Goal: Task Accomplishment & Management: Complete application form

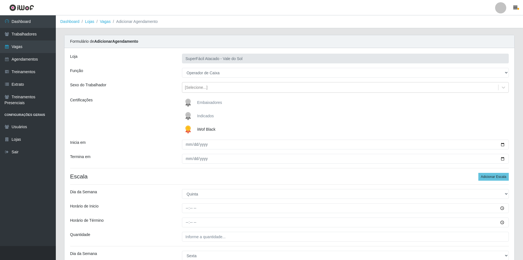
select select "22"
select select "4"
select select "5"
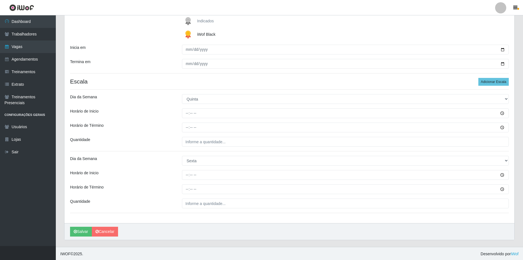
scroll to position [96, 0]
click at [201, 139] on input "___" at bounding box center [345, 141] width 327 height 10
type input "1__"
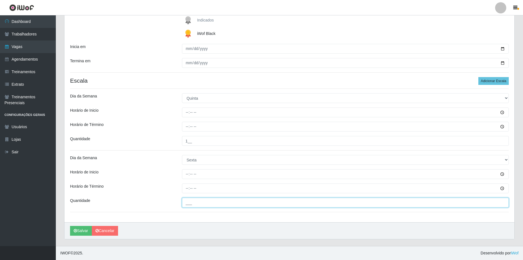
click at [203, 198] on input "___" at bounding box center [345, 203] width 327 height 10
type input "2__"
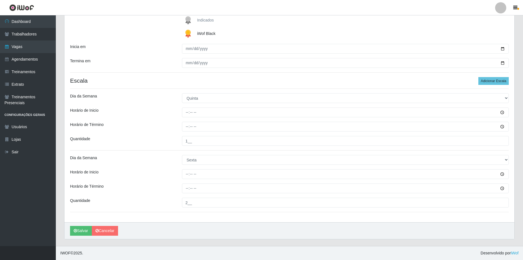
click at [171, 118] on div "Loja SuperFácil Atacado - Vale do Sol Função [Selecione...] Embalador Embalador…" at bounding box center [289, 87] width 450 height 270
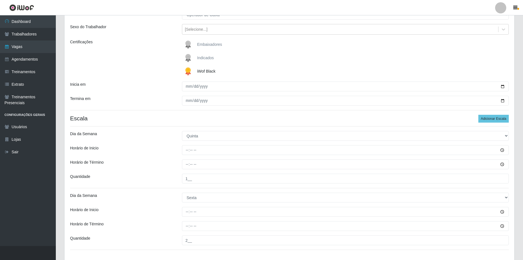
scroll to position [68, 0]
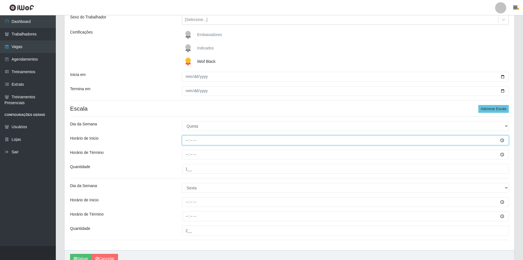
click at [190, 139] on input "Horário de Inicio" at bounding box center [345, 140] width 327 height 10
type input "08:00"
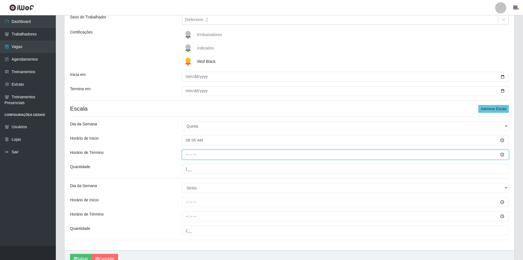
type input "14:00"
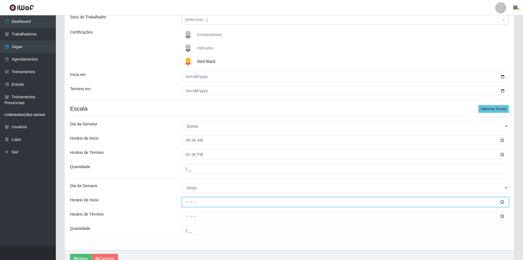
click at [188, 202] on input "Horário de Inicio" at bounding box center [345, 202] width 327 height 10
type input "08:00"
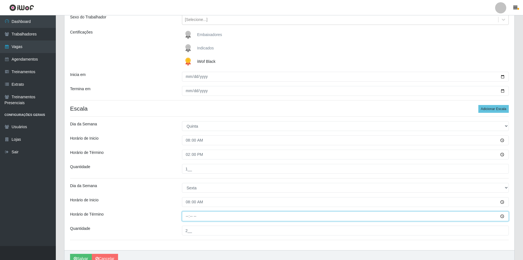
type input "14:00"
click at [159, 205] on div "Horário de Inicio" at bounding box center [122, 202] width 112 height 10
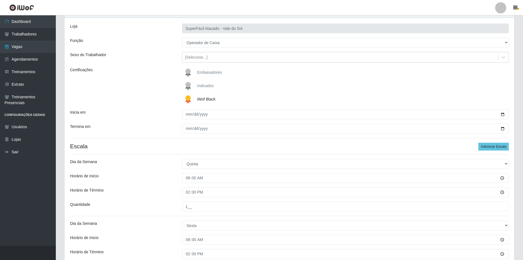
scroll to position [40, 0]
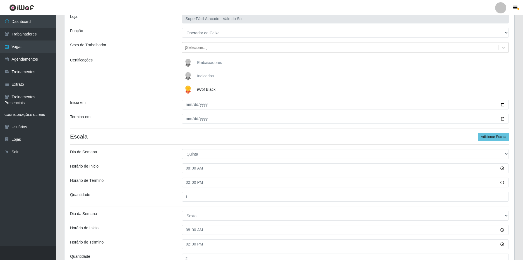
click at [166, 135] on h4 "Escala Adicionar Escala" at bounding box center [289, 136] width 439 height 7
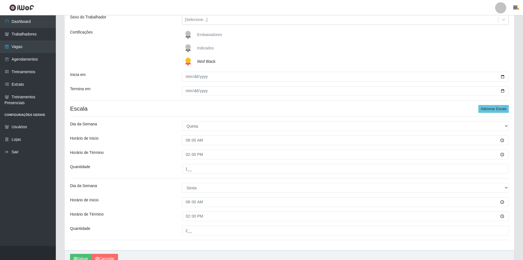
scroll to position [96, 0]
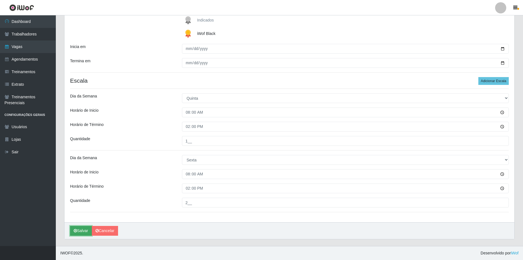
click at [81, 231] on button "Salvar" at bounding box center [81, 231] width 22 height 10
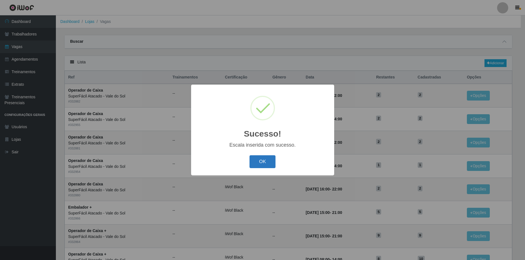
click at [263, 165] on button "OK" at bounding box center [262, 161] width 26 height 13
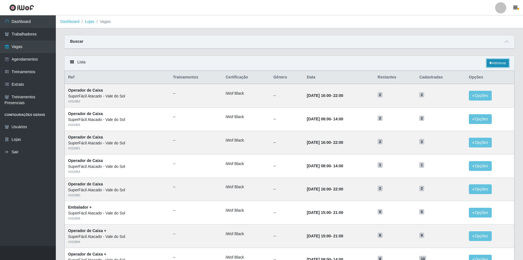
click at [496, 64] on link "Adicionar" at bounding box center [498, 63] width 22 height 8
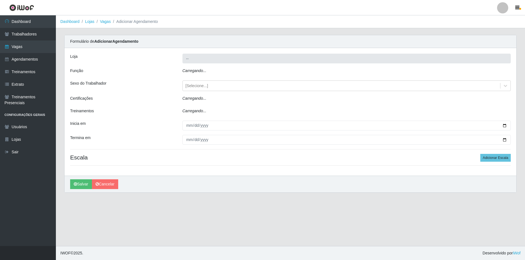
type input "SuperFácil Atacado - Vale do Sol"
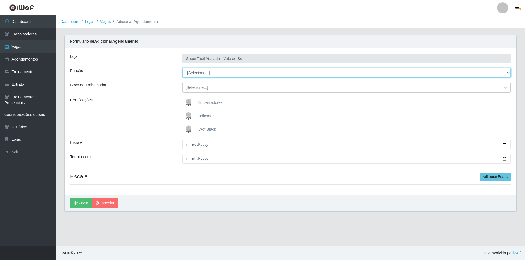
click at [205, 72] on select "[Selecione...] Embalador Embalador + Embalador ++ Operador de Caixa Operador de…" at bounding box center [346, 73] width 328 height 10
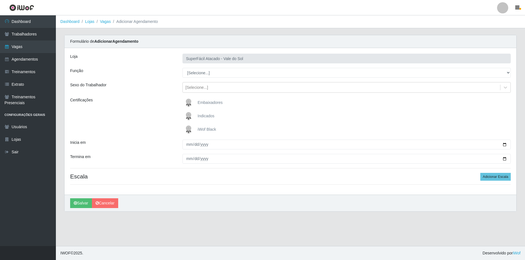
click at [165, 75] on div "Função" at bounding box center [122, 73] width 112 height 10
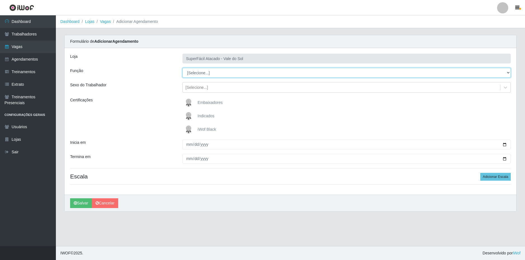
click at [202, 73] on select "[Selecione...] Embalador Embalador + Embalador ++ Operador de Caixa Operador de…" at bounding box center [346, 73] width 328 height 10
select select "1"
click at [182, 68] on select "[Selecione...] Embalador Embalador + Embalador ++ Operador de Caixa Operador de…" at bounding box center [346, 73] width 328 height 10
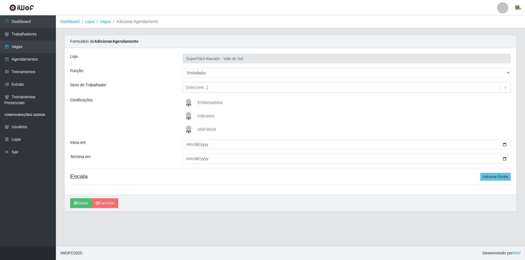
click at [205, 130] on span "iWof Black" at bounding box center [206, 129] width 18 height 4
click at [0, 0] on input "iWof Black" at bounding box center [0, 0] width 0 height 0
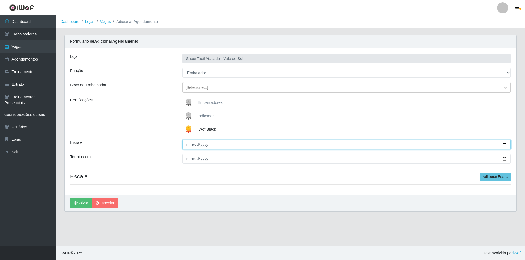
click at [187, 145] on input "Inicia em" at bounding box center [346, 145] width 328 height 10
type input "[DATE]"
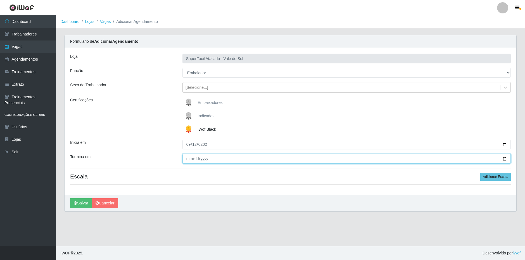
click at [186, 159] on input "Termina em" at bounding box center [346, 159] width 328 height 10
type input "[DATE]"
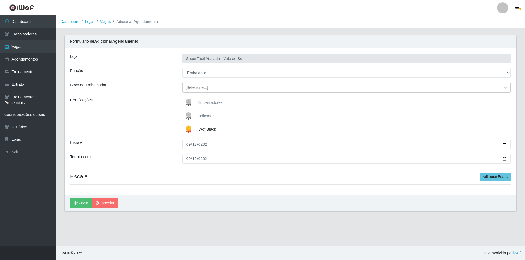
click at [160, 152] on div "Loja SuperFácil Atacado - Vale do Sol Função [Selecione...] Embalador Embalador…" at bounding box center [289, 121] width 451 height 147
click at [490, 176] on button "Adicionar Escala" at bounding box center [495, 177] width 30 height 8
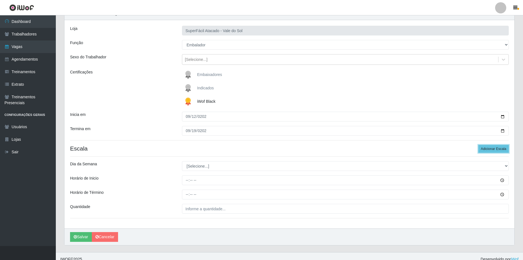
scroll to position [34, 0]
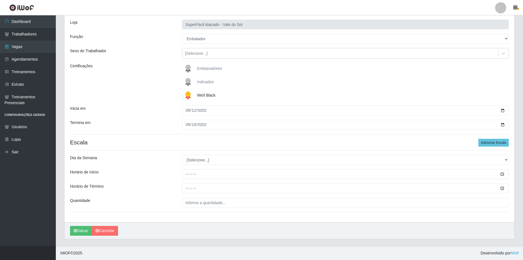
click at [169, 154] on div "Loja SuperFácil Atacado - Vale do Sol Função [Selecione...] Embalador Embalador…" at bounding box center [289, 118] width 450 height 208
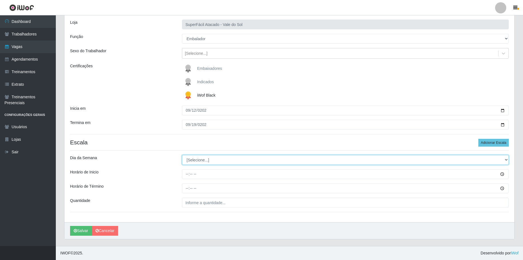
click at [226, 161] on select "[Selecione...] Segunda Terça Quarta Quinta Sexta Sábado Domingo" at bounding box center [345, 160] width 327 height 10
select select "5"
click at [182, 155] on select "[Selecione...] Segunda Terça Quarta Quinta Sexta Sábado Domingo" at bounding box center [345, 160] width 327 height 10
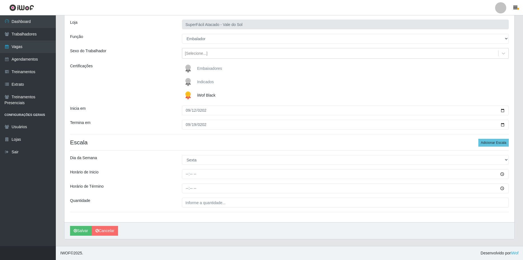
click at [164, 170] on div "Horário de Inicio" at bounding box center [122, 174] width 112 height 10
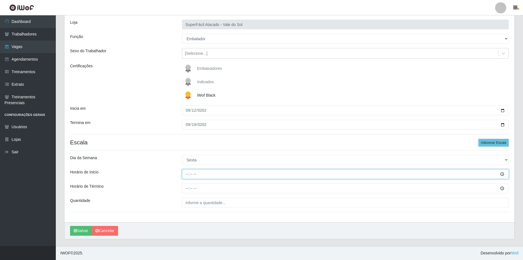
click at [186, 173] on input "Horário de Inicio" at bounding box center [345, 174] width 327 height 10
type input "08:00"
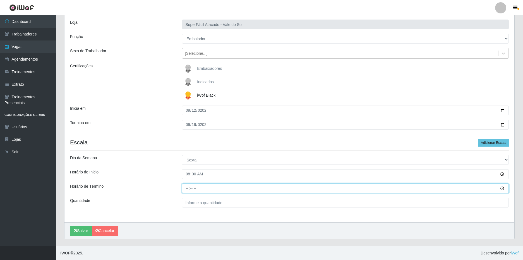
type input "14:00"
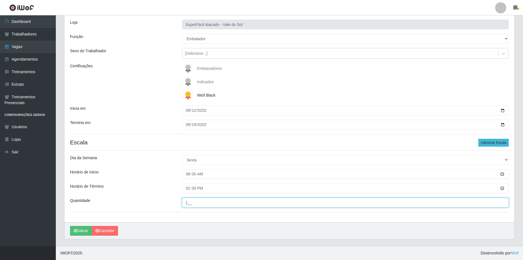
type input "1__"
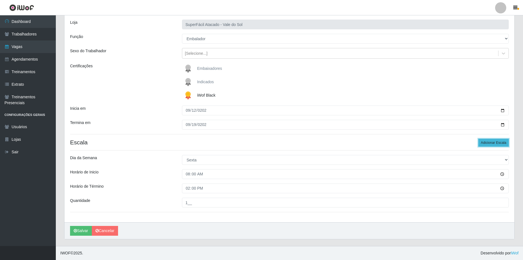
click at [496, 140] on button "Adicionar Escala" at bounding box center [493, 143] width 30 height 8
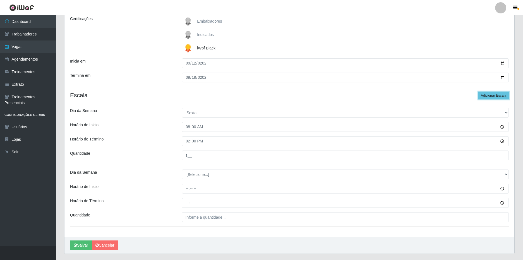
scroll to position [96, 0]
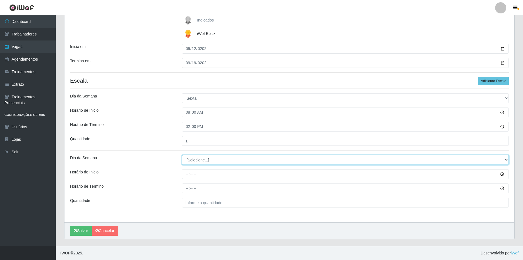
click at [196, 160] on select "[Selecione...] Segunda Terça Quarta Quinta Sexta Sábado Domingo" at bounding box center [345, 160] width 327 height 10
select select "5"
click at [182, 155] on select "[Selecione...] Segunda Terça Quarta Quinta Sexta Sábado Domingo" at bounding box center [345, 160] width 327 height 10
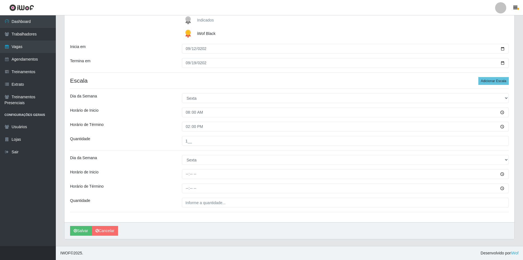
click at [166, 169] on div "Loja SuperFácil Atacado - Vale do Sol Função [Selecione...] Embalador Embalador…" at bounding box center [289, 87] width 450 height 270
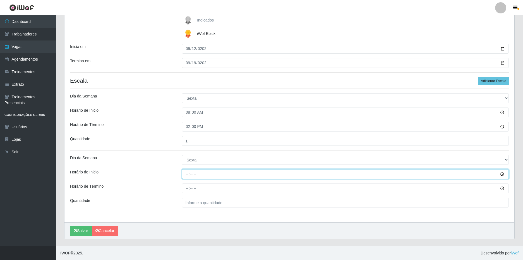
click at [188, 174] on input "Horário de Inicio" at bounding box center [345, 174] width 327 height 10
type input "16:00"
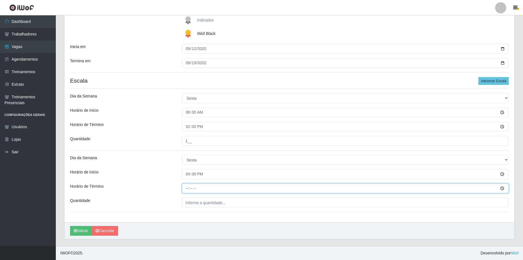
type input "22:00"
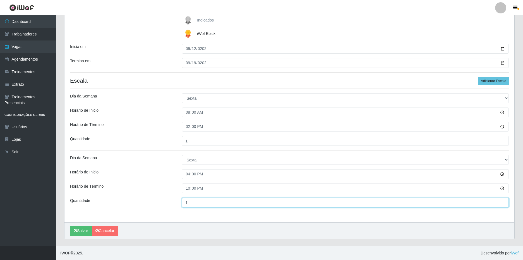
type input "1__"
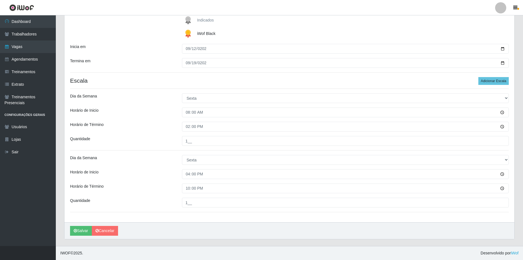
click at [163, 175] on div "Horário de Inicio" at bounding box center [122, 174] width 112 height 10
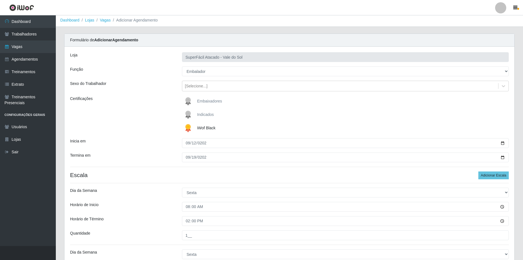
scroll to position [0, 0]
click at [156, 152] on div "Loja SuperFácil Atacado - Vale do Sol Função [Selecione...] Embalador Embalador…" at bounding box center [289, 183] width 450 height 270
click at [160, 133] on div "Certificações" at bounding box center [122, 116] width 112 height 38
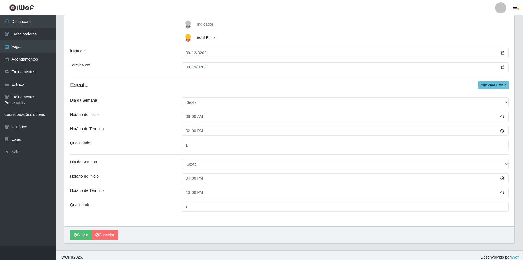
scroll to position [96, 0]
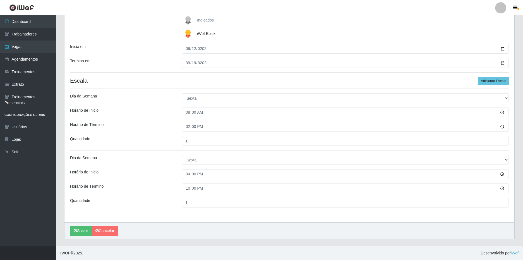
click at [70, 232] on div "[PERSON_NAME]" at bounding box center [289, 230] width 450 height 17
click at [75, 231] on icon "submit" at bounding box center [75, 231] width 3 height 4
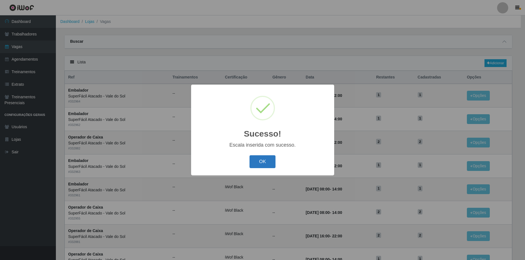
click at [258, 160] on button "OK" at bounding box center [262, 161] width 26 height 13
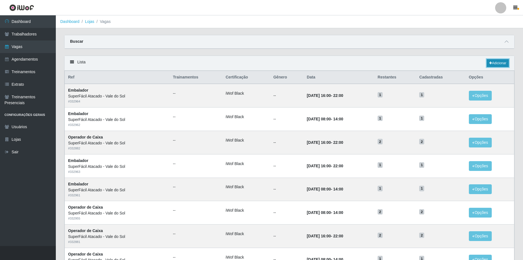
click at [494, 66] on link "Adicionar" at bounding box center [498, 63] width 22 height 8
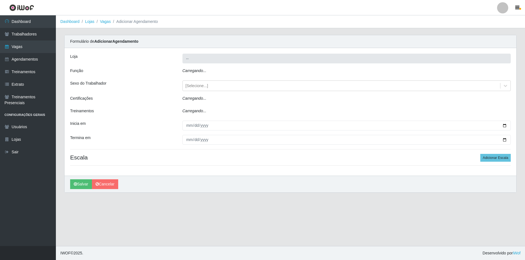
type input "SuperFácil Atacado - Vale do Sol"
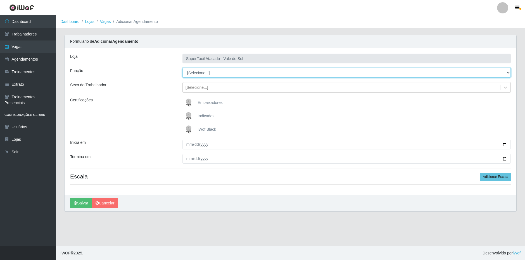
click at [226, 75] on select "[Selecione...] Embalador Embalador + Embalador ++ Operador de Caixa Operador de…" at bounding box center [346, 73] width 328 height 10
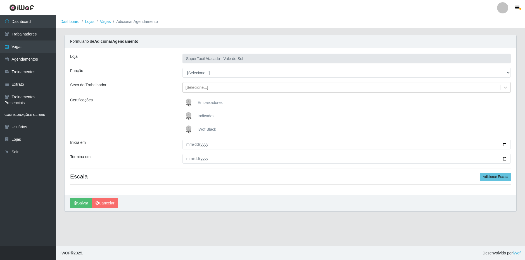
click at [158, 74] on div "Função" at bounding box center [122, 73] width 112 height 10
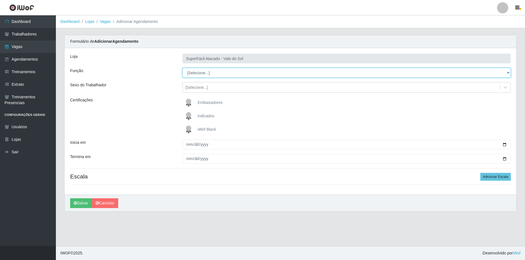
click at [197, 70] on select "[Selecione...] Embalador Embalador + Embalador ++ Operador de Caixa Operador de…" at bounding box center [346, 73] width 328 height 10
select select "70"
click at [182, 68] on select "[Selecione...] Embalador Embalador + Embalador ++ Operador de Caixa Operador de…" at bounding box center [346, 73] width 328 height 10
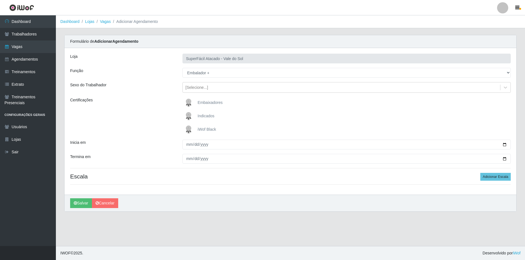
click at [157, 95] on div "Loja SuperFácil Atacado - Vale do Sol Função [Selecione...] Embalador Embalador…" at bounding box center [289, 121] width 451 height 147
click at [205, 131] on span "iWof Black" at bounding box center [206, 129] width 18 height 4
click at [0, 0] on input "iWof Black" at bounding box center [0, 0] width 0 height 0
click at [121, 117] on div "Certificações" at bounding box center [122, 116] width 112 height 38
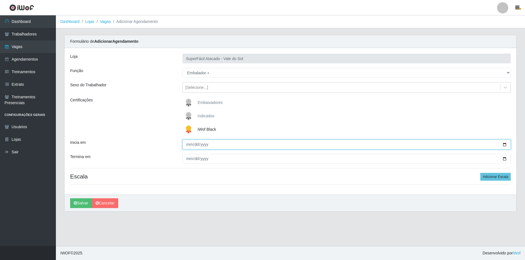
click at [505, 145] on input "Inicia em" at bounding box center [346, 145] width 328 height 10
type input "[DATE]"
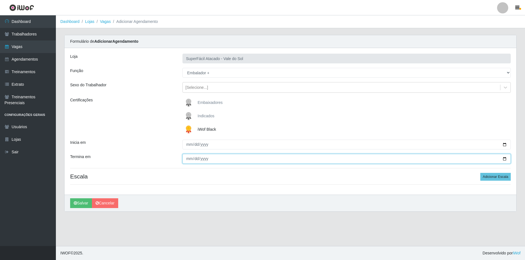
click at [505, 158] on input "Termina em" at bounding box center [346, 159] width 328 height 10
type input "[DATE]"
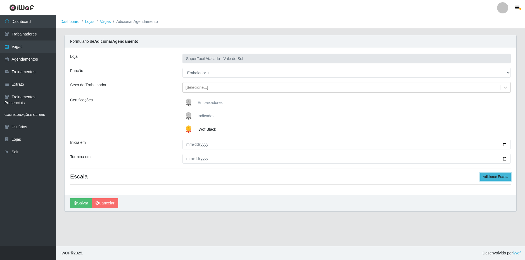
click at [494, 175] on button "Adicionar Escala" at bounding box center [495, 177] width 30 height 8
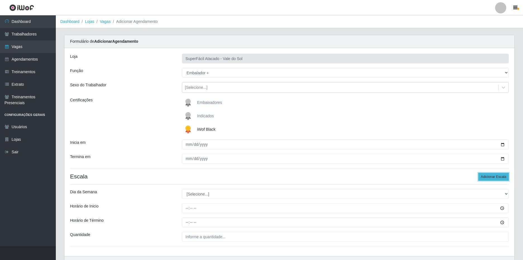
click at [494, 176] on button "Adicionar Escala" at bounding box center [493, 177] width 30 height 8
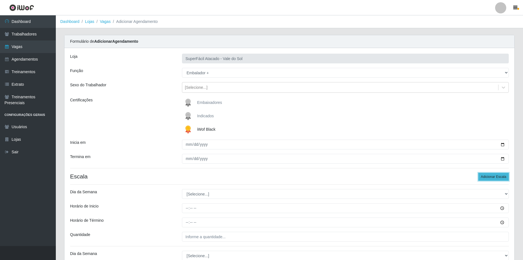
click at [492, 176] on button "Adicionar Escala" at bounding box center [493, 177] width 30 height 8
drag, startPoint x: 490, startPoint y: 176, endPoint x: 482, endPoint y: 177, distance: 7.8
click at [490, 176] on button "Adicionar Escala" at bounding box center [493, 177] width 30 height 8
click at [152, 182] on div "Loja SuperFácil Atacado - Vale do Sol Função [Selecione...] Embalador Embalador…" at bounding box center [289, 244] width 450 height 393
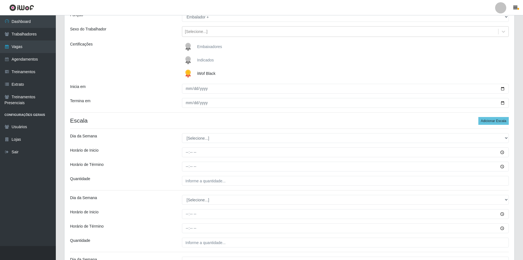
scroll to position [84, 0]
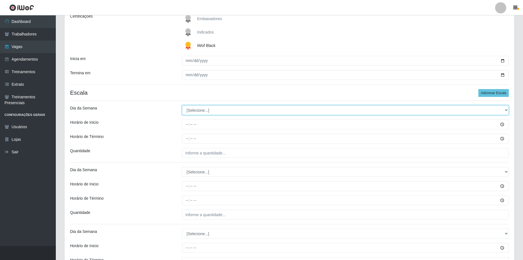
click at [198, 111] on select "[Selecione...] Segunda Terça Quarta Quinta Sexta Sábado Domingo" at bounding box center [345, 110] width 327 height 10
select select "6"
click at [182, 105] on select "[Selecione...] Segunda Terça Quarta Quinta Sexta Sábado Domingo" at bounding box center [345, 110] width 327 height 10
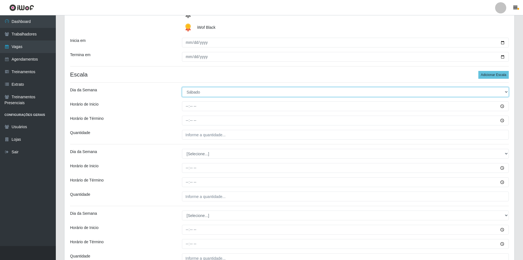
scroll to position [112, 0]
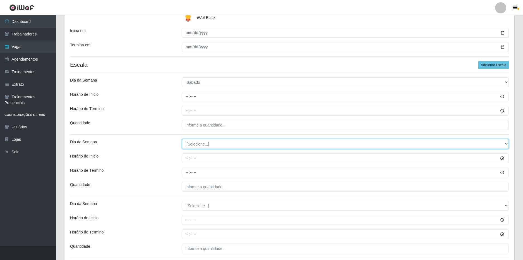
click at [204, 146] on select "[Selecione...] Segunda Terça Quarta Quinta Sexta Sábado Domingo" at bounding box center [345, 144] width 327 height 10
select select "6"
click at [182, 139] on select "[Selecione...] Segunda Terça Quarta Quinta Sexta Sábado Domingo" at bounding box center [345, 144] width 327 height 10
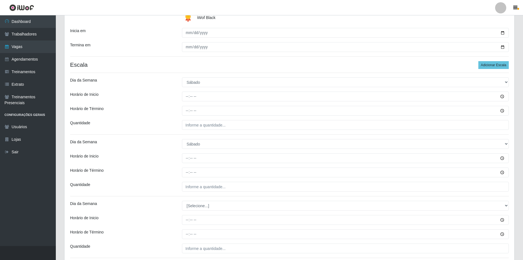
click at [166, 134] on hr at bounding box center [289, 134] width 439 height 0
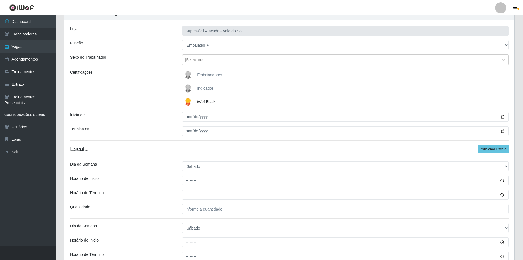
scroll to position [28, 0]
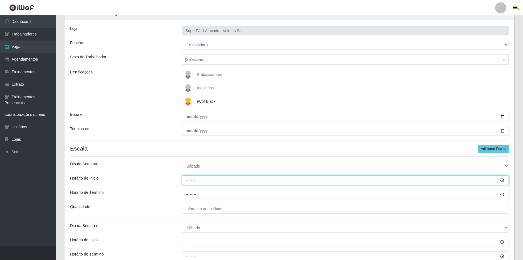
click at [188, 179] on input "Horário de Inicio" at bounding box center [345, 180] width 327 height 10
type input "08:00"
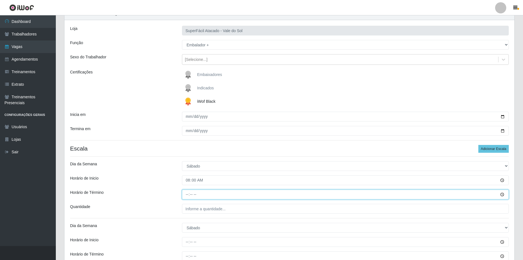
type input "14:00"
type input "___"
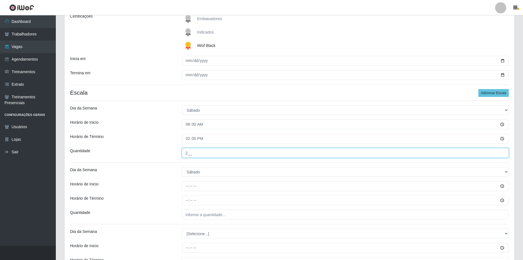
type input "2__"
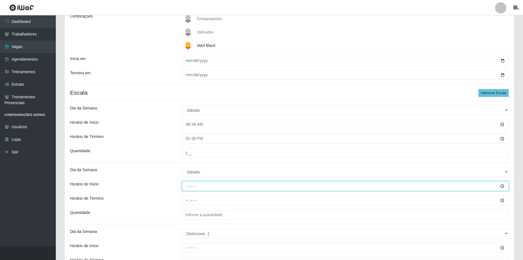
click at [187, 185] on input "Horário de Inicio" at bounding box center [345, 186] width 327 height 10
type input "16:00"
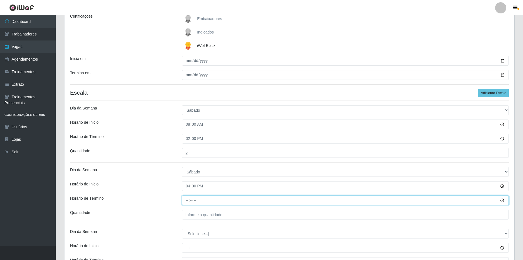
type input "22:00"
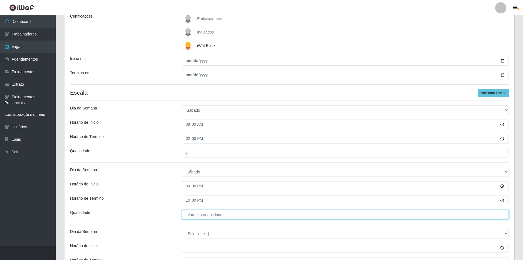
type input "___"
click at [198, 217] on input "___" at bounding box center [345, 215] width 327 height 10
type input "2__"
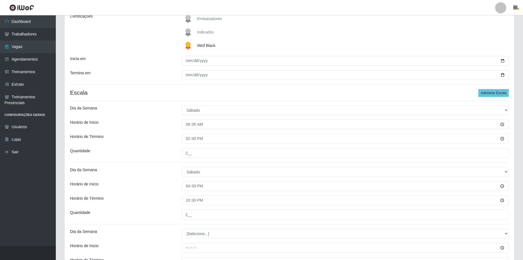
click at [164, 209] on div "Loja SuperFácil Atacado - Vale do Sol Função [Selecione...] Embalador Embalador…" at bounding box center [289, 160] width 450 height 393
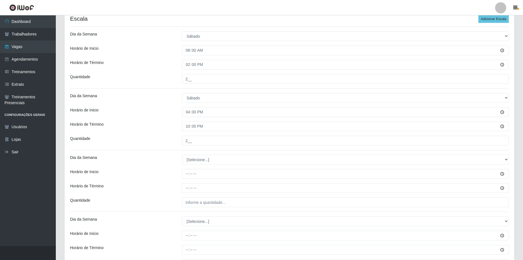
scroll to position [167, 0]
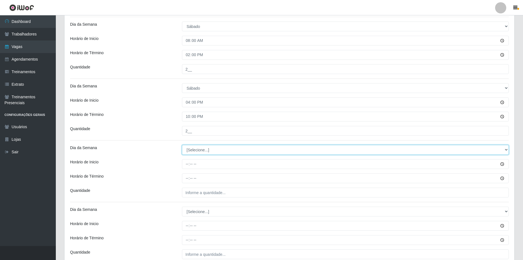
click at [196, 149] on select "[Selecione...] Segunda Terça Quarta Quinta Sexta Sábado Domingo" at bounding box center [345, 150] width 327 height 10
select select "0"
click at [182, 145] on select "[Selecione...] Segunda Terça Quarta Quinta Sexta Sábado Domingo" at bounding box center [345, 150] width 327 height 10
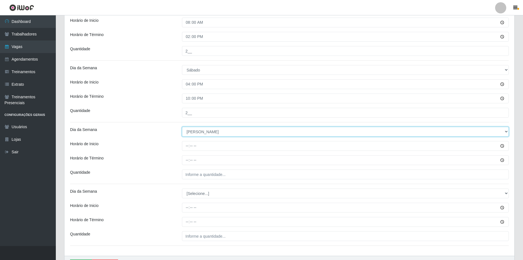
scroll to position [195, 0]
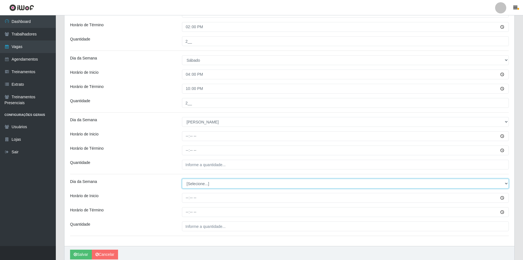
click at [200, 182] on select "[Selecione...] Segunda Terça Quarta Quinta Sexta Sábado Domingo" at bounding box center [345, 184] width 327 height 10
select select "0"
click at [182, 179] on select "[Selecione...] Segunda Terça Quarta Quinta Sexta Sábado Domingo" at bounding box center [345, 184] width 327 height 10
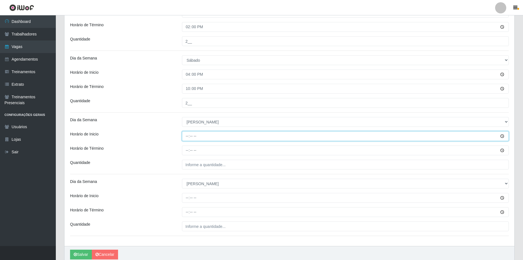
click at [189, 137] on input "Horário de Inicio" at bounding box center [345, 136] width 327 height 10
type input "08:00"
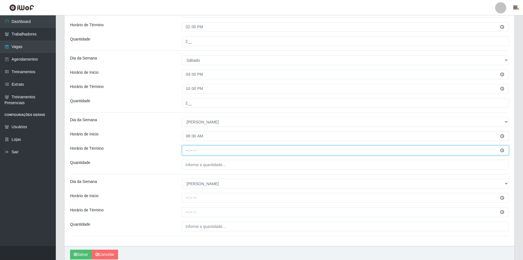
type input "14:00"
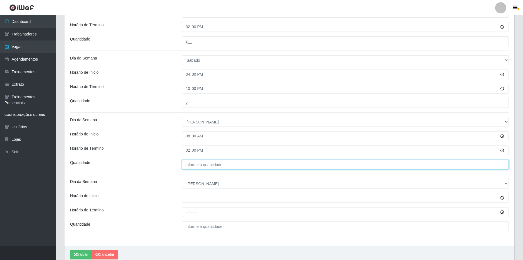
type input "___"
type input "5__"
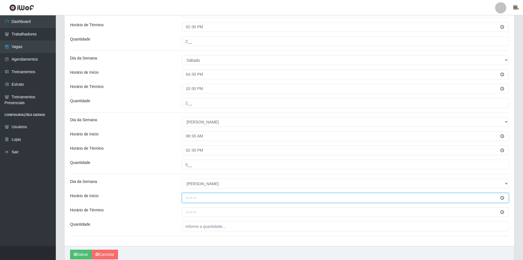
click at [187, 196] on input "Horário de Inicio" at bounding box center [345, 198] width 327 height 10
type input "15:00"
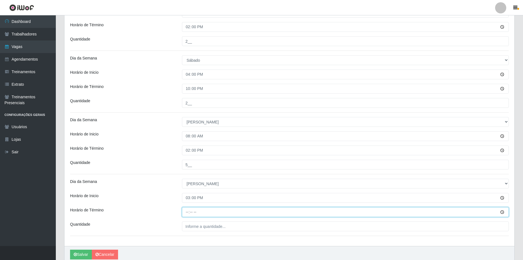
type input "21:00"
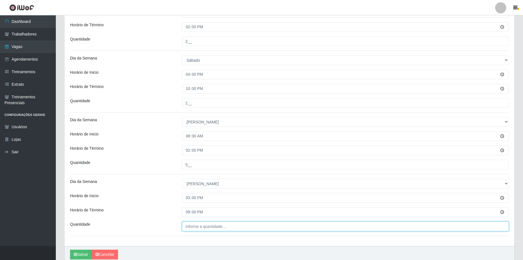
type input "___"
type input "5__"
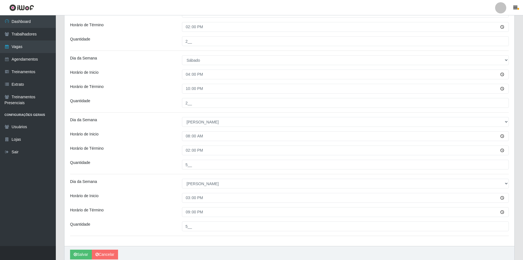
click at [148, 197] on div "Horário de Inicio" at bounding box center [122, 198] width 112 height 10
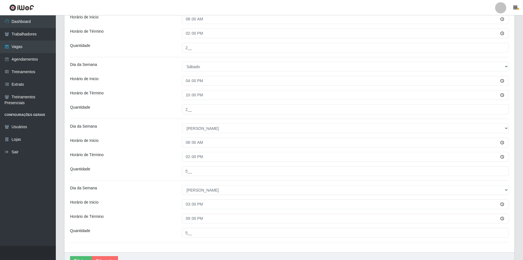
click at [147, 207] on div "Loja SuperFácil Atacado - Vale do Sol Função [Selecione...] Embalador Embalador…" at bounding box center [289, 55] width 450 height 393
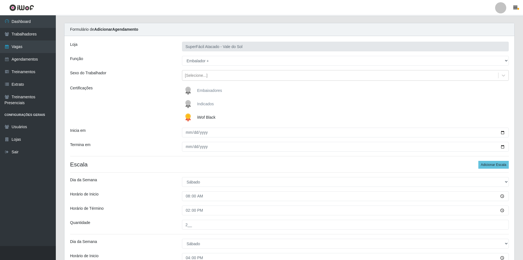
scroll to position [0, 0]
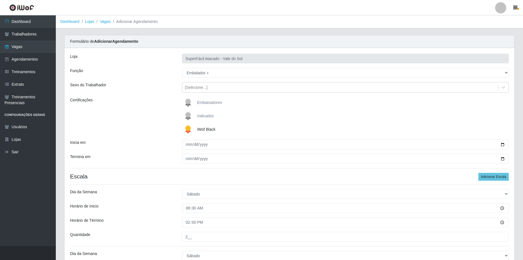
click at [148, 159] on div "Termina em" at bounding box center [122, 159] width 112 height 10
click at [149, 138] on div "Loja SuperFácil Atacado - Vale do Sol Função [Selecione...] Embalador Embalador…" at bounding box center [289, 244] width 450 height 393
click at [155, 71] on div "Função" at bounding box center [122, 73] width 112 height 10
click at [155, 85] on div "Sexo do Trabalhador" at bounding box center [122, 87] width 112 height 11
click at [160, 142] on div "Inicia em" at bounding box center [122, 145] width 112 height 10
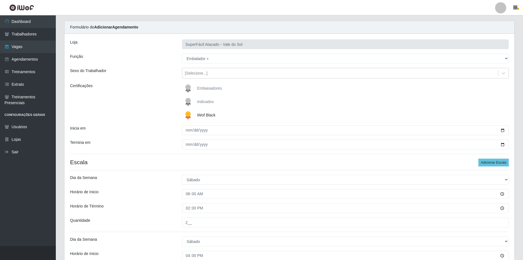
scroll to position [28, 0]
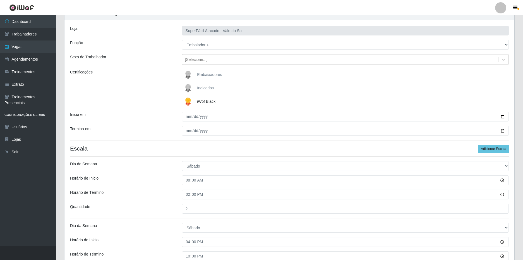
click at [167, 155] on div "Loja SuperFácil Atacado - Vale do Sol Função [Selecione...] Embalador Embalador…" at bounding box center [289, 216] width 450 height 393
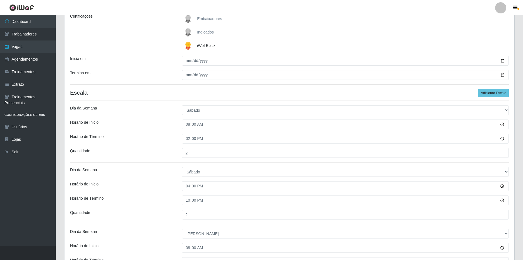
scroll to position [112, 0]
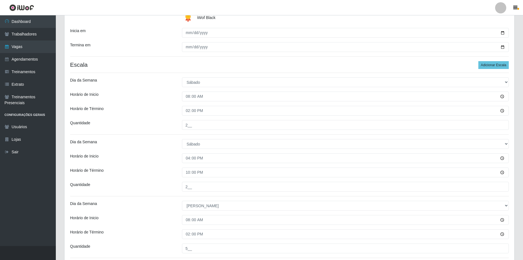
click at [168, 139] on div "Dia da Semana" at bounding box center [122, 144] width 112 height 10
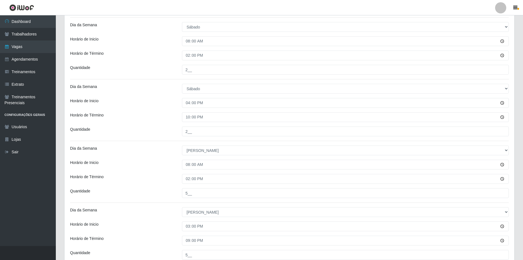
scroll to position [167, 0]
click at [163, 162] on div "Horário de Inicio" at bounding box center [122, 164] width 112 height 10
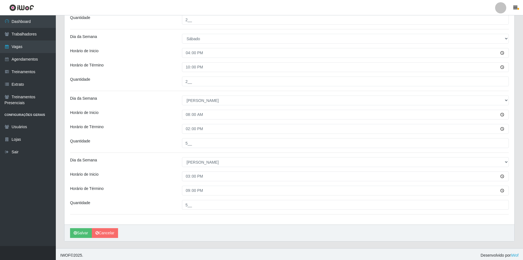
scroll to position [219, 0]
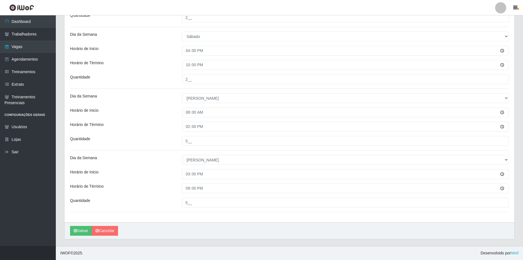
click at [164, 191] on div "Horário de Término" at bounding box center [122, 188] width 112 height 10
click at [82, 230] on button "Salvar" at bounding box center [81, 231] width 22 height 10
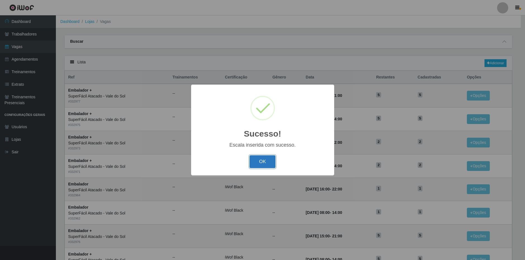
click at [264, 165] on button "OK" at bounding box center [262, 161] width 26 height 13
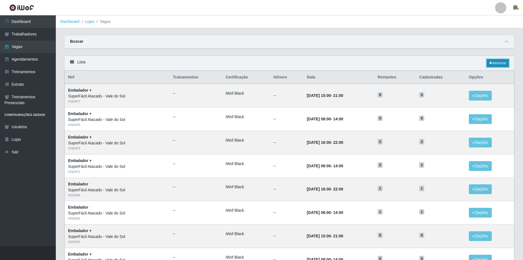
click at [493, 64] on link "Adicionar" at bounding box center [498, 63] width 22 height 8
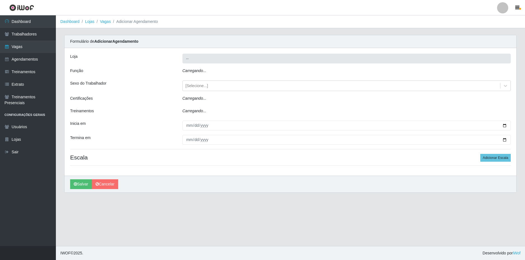
type input "SuperFácil Atacado - Vale do Sol"
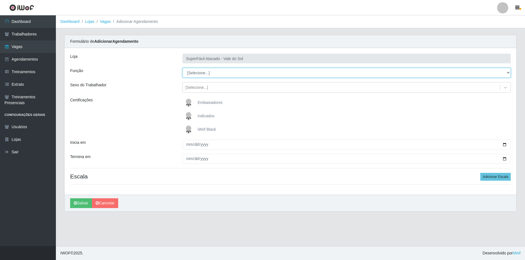
click at [214, 71] on select "[Selecione...] Embalador Embalador + Embalador ++ Operador de Caixa Operador de…" at bounding box center [346, 73] width 328 height 10
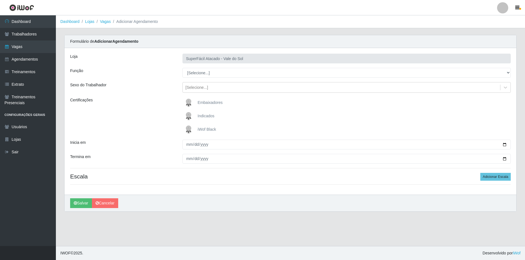
click at [162, 76] on div "Função" at bounding box center [122, 73] width 112 height 10
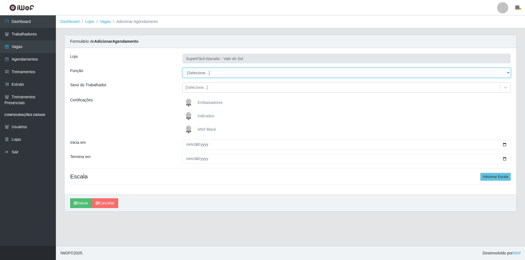
click at [221, 74] on select "[Selecione...] Embalador Embalador + Embalador ++ Operador de Caixa Operador de…" at bounding box center [346, 73] width 328 height 10
select select "72"
click at [182, 68] on select "[Selecione...] Embalador Embalador + Embalador ++ Operador de Caixa Operador de…" at bounding box center [346, 73] width 328 height 10
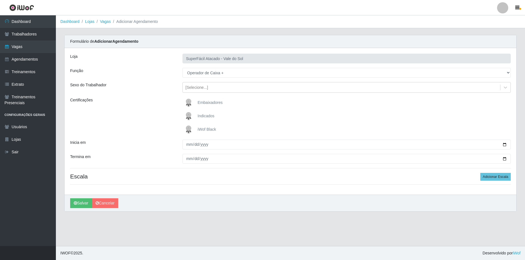
click at [155, 109] on div "Certificações" at bounding box center [122, 116] width 112 height 38
click at [207, 131] on span "iWof Black" at bounding box center [206, 129] width 18 height 4
click at [0, 0] on input "iWof Black" at bounding box center [0, 0] width 0 height 0
click at [143, 142] on div "Inicia em" at bounding box center [122, 145] width 112 height 10
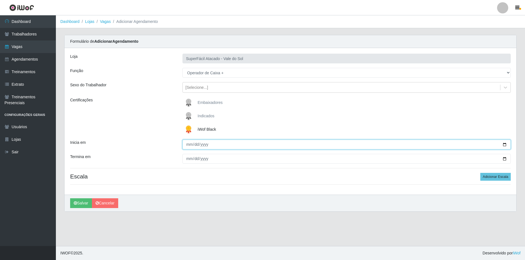
click at [188, 145] on input "Inicia em" at bounding box center [346, 145] width 328 height 10
type input "[DATE]"
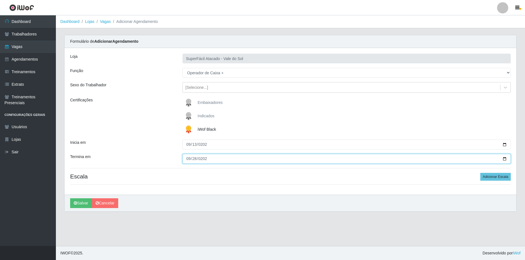
type input "[DATE]"
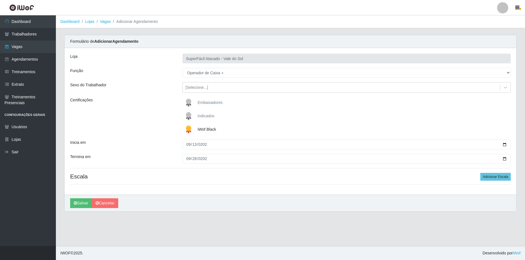
click at [300, 189] on div "Loja SuperFácil Atacado - Vale do Sol Função [Selecione...] Embalador Embalador…" at bounding box center [289, 121] width 451 height 147
click at [490, 177] on button "Adicionar Escala" at bounding box center [495, 177] width 30 height 8
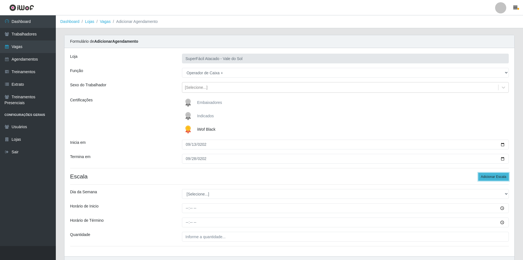
click at [490, 177] on button "Adicionar Escala" at bounding box center [493, 177] width 30 height 8
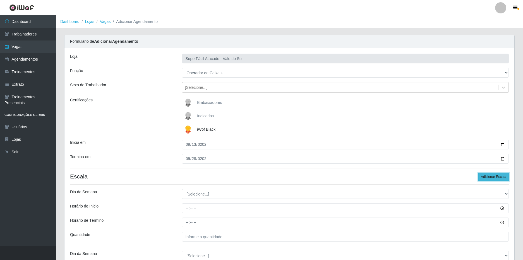
click at [490, 177] on button "Adicionar Escala" at bounding box center [493, 177] width 30 height 8
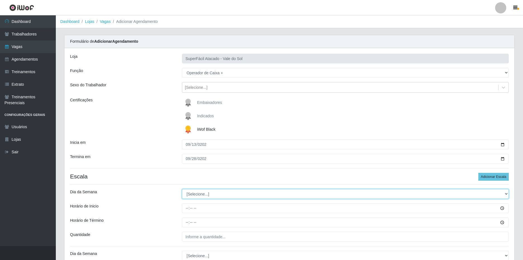
click at [195, 193] on select "[Selecione...] Segunda Terça Quarta Quinta Sexta Sábado Domingo" at bounding box center [345, 194] width 327 height 10
select select "6"
click at [182, 189] on select "[Selecione...] Segunda Terça Quarta Quinta Sexta Sábado Domingo" at bounding box center [345, 194] width 327 height 10
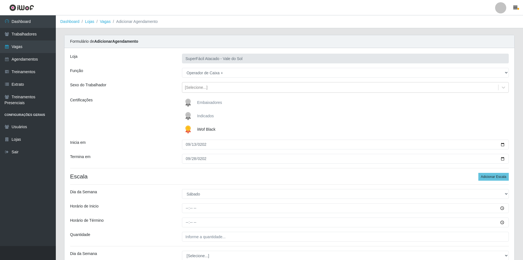
click at [159, 213] on div "Horário de Inicio" at bounding box center [122, 208] width 112 height 10
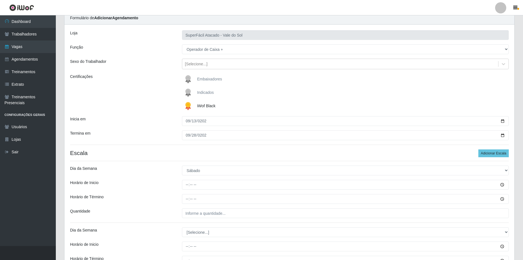
scroll to position [56, 0]
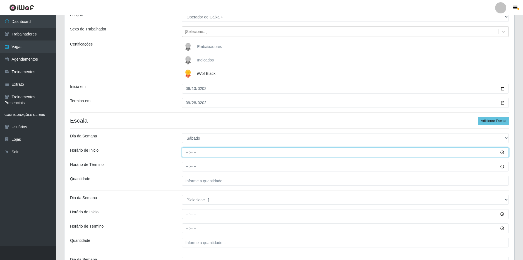
click at [185, 151] on input "Horário de Inicio" at bounding box center [345, 152] width 327 height 10
type input "08:00"
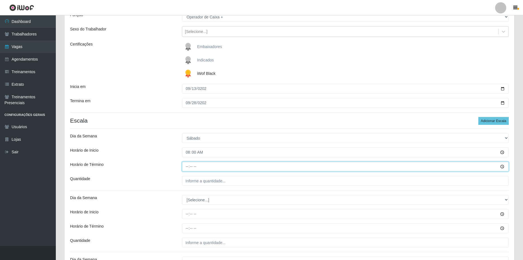
type input "14:00"
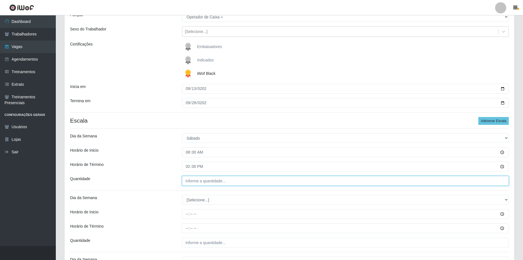
type input "___"
type input "3__"
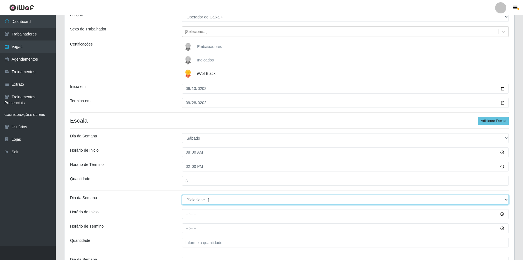
click at [195, 199] on select "[Selecione...] Segunda Terça Quarta Quinta Sexta Sábado Domingo" at bounding box center [345, 200] width 327 height 10
select select "6"
click at [182, 195] on select "[Selecione...] Segunda Terça Quarta Quinta Sexta Sábado Domingo" at bounding box center [345, 200] width 327 height 10
click at [159, 204] on div "Dia da Semana" at bounding box center [122, 200] width 112 height 10
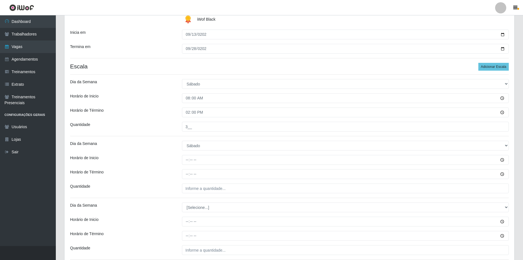
scroll to position [112, 0]
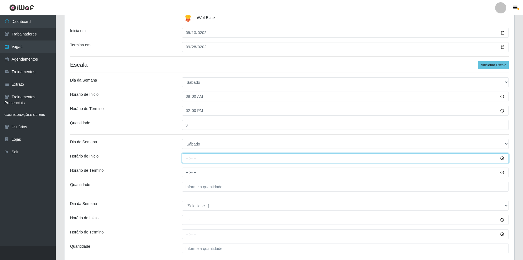
click at [185, 160] on input "Horário de Inicio" at bounding box center [345, 158] width 327 height 10
type input "16:00"
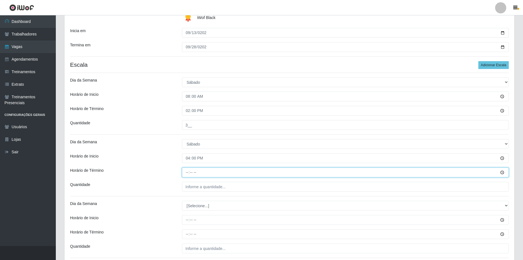
type input "22:00"
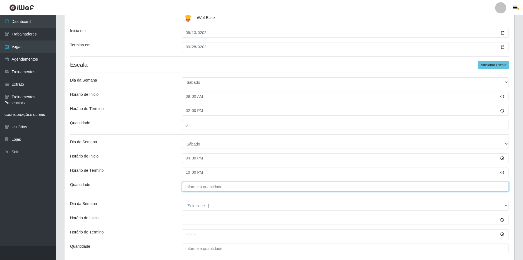
type input "___"
type input "3__"
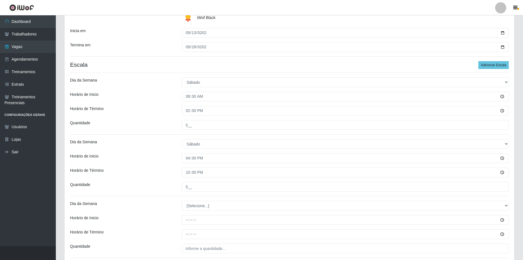
click at [174, 210] on div "Dia da Semana" at bounding box center [122, 206] width 112 height 10
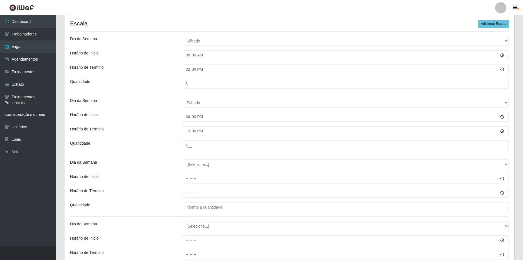
scroll to position [195, 0]
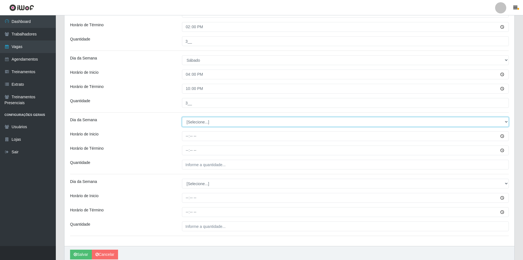
click at [213, 123] on select "[Selecione...] Segunda Terça Quarta Quinta Sexta Sábado Domingo" at bounding box center [345, 122] width 327 height 10
select select "0"
click at [182, 117] on select "[Selecione...] Segunda Terça Quarta Quinta Sexta Sábado Domingo" at bounding box center [345, 122] width 327 height 10
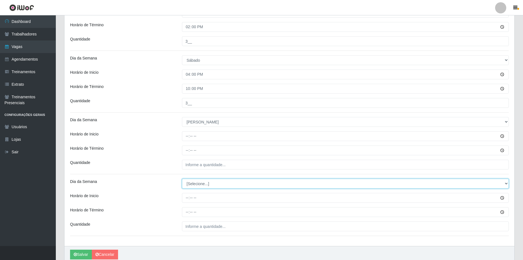
click at [203, 185] on select "[Selecione...] Segunda Terça Quarta Quinta Sexta Sábado Domingo" at bounding box center [345, 184] width 327 height 10
select select "0"
click at [182, 179] on select "[Selecione...] Segunda Terça Quarta Quinta Sexta Sábado Domingo" at bounding box center [345, 184] width 327 height 10
click at [160, 181] on div "Dia da Semana" at bounding box center [122, 184] width 112 height 10
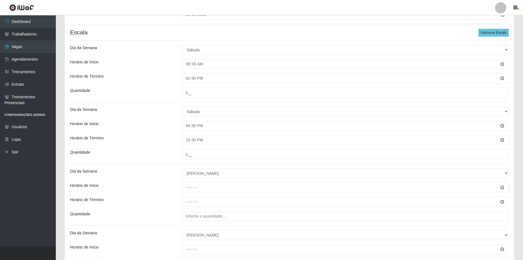
scroll to position [219, 0]
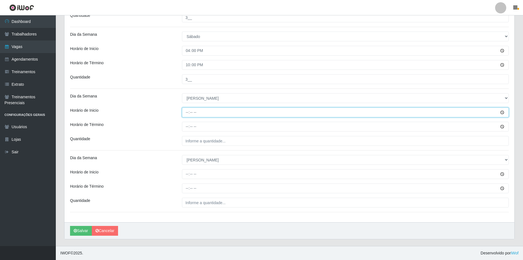
click at [187, 113] on input "Horário de Inicio" at bounding box center [345, 112] width 327 height 10
type input "08:00"
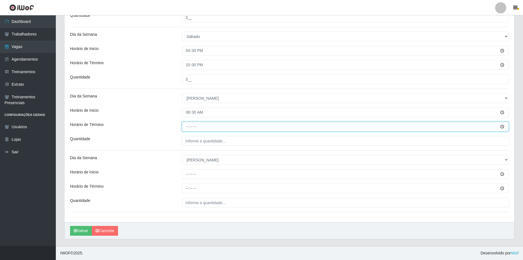
type input "14:00"
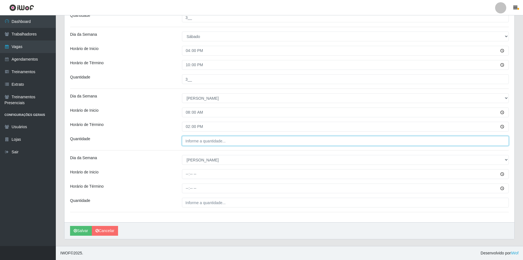
type input "___"
type input "10_"
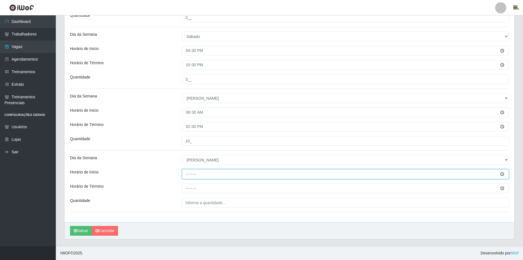
click at [188, 172] on input "Horário de Inicio" at bounding box center [345, 174] width 327 height 10
type input "15:00"
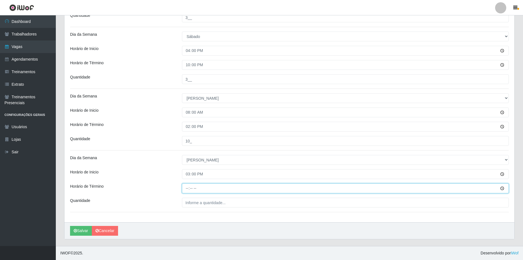
type input "21:00"
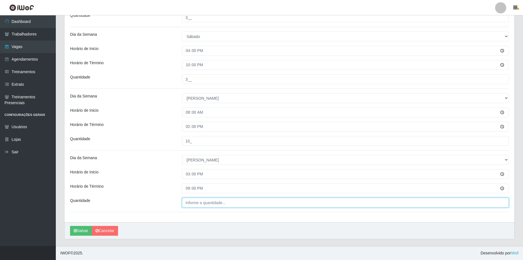
type input "___"
type input "9__"
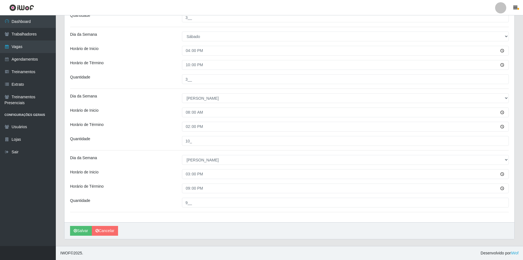
click at [141, 170] on div "Horário de Inicio" at bounding box center [122, 174] width 112 height 10
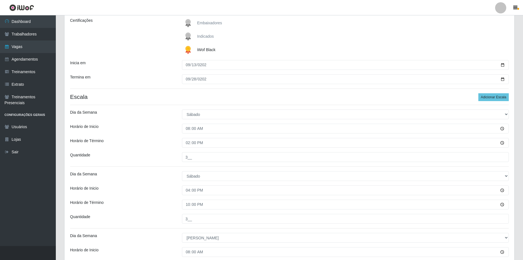
scroll to position [0, 0]
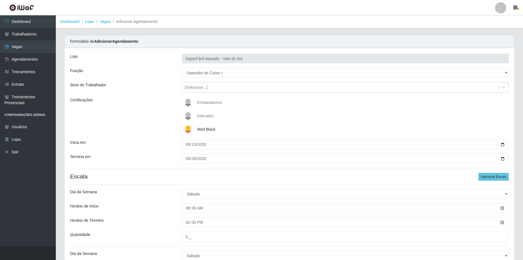
click at [157, 179] on h4 "Escala Adicionar Escala" at bounding box center [289, 176] width 439 height 7
click at [156, 177] on h4 "Escala Adicionar Escala" at bounding box center [289, 176] width 439 height 7
click at [84, 178] on h4 "Escala Adicionar Escala" at bounding box center [289, 176] width 439 height 7
click at [85, 178] on h4 "Escala Adicionar Escala" at bounding box center [289, 176] width 439 height 7
drag, startPoint x: 87, startPoint y: 178, endPoint x: 69, endPoint y: 176, distance: 18.8
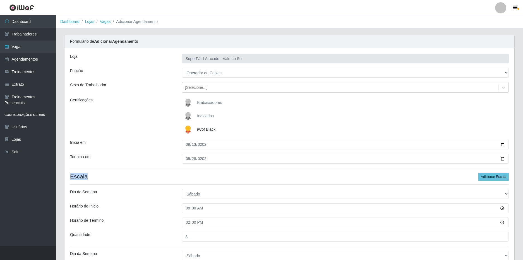
click at [69, 176] on div "Loja SuperFácil Atacado - Vale do Sol Função [Selecione...] Embalador Embalador…" at bounding box center [289, 244] width 450 height 393
click at [140, 176] on h4 "Escala Adicionar Escala" at bounding box center [289, 176] width 439 height 7
click at [149, 175] on h4 "Escala Adicionar Escala" at bounding box center [289, 176] width 439 height 7
click at [157, 175] on h4 "Escala Adicionar Escala" at bounding box center [289, 176] width 439 height 7
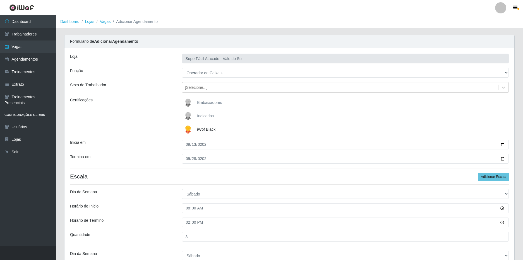
click at [151, 162] on div "Termina em" at bounding box center [122, 159] width 112 height 10
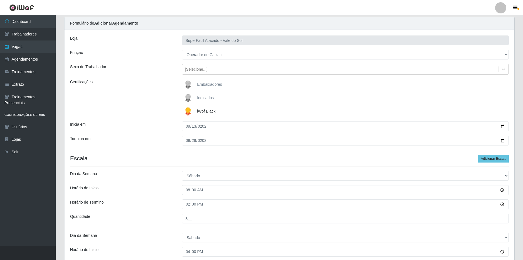
scroll to position [28, 0]
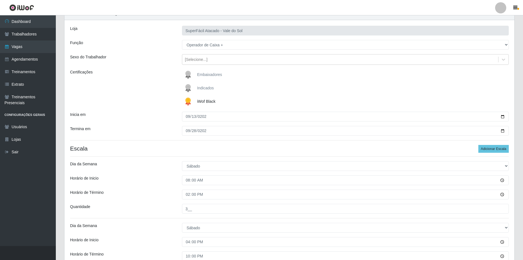
click at [159, 164] on div "Dia da Semana" at bounding box center [122, 166] width 112 height 10
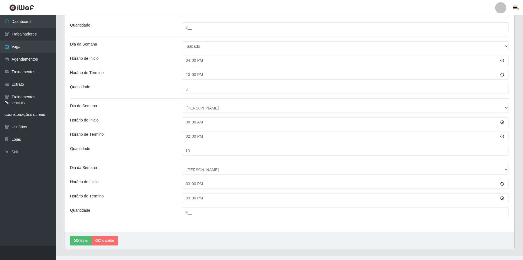
scroll to position [219, 0]
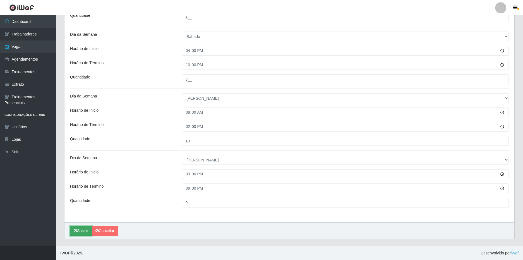
click at [83, 231] on button "Salvar" at bounding box center [81, 231] width 22 height 10
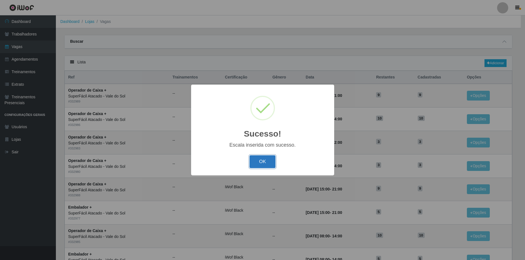
click at [268, 160] on button "OK" at bounding box center [262, 161] width 26 height 13
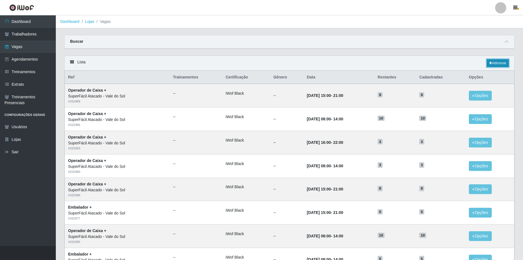
click at [494, 64] on link "Adicionar" at bounding box center [498, 63] width 22 height 8
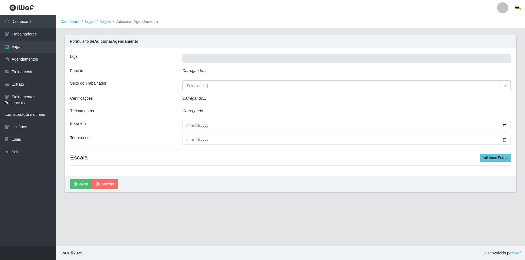
type input "SuperFácil Atacado - Vale do Sol"
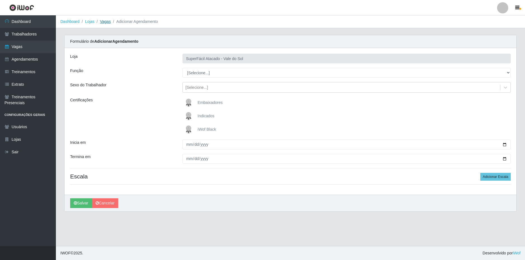
click at [106, 21] on link "Vagas" at bounding box center [105, 21] width 11 height 4
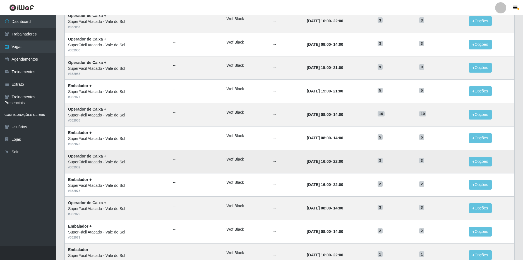
scroll to position [112, 0]
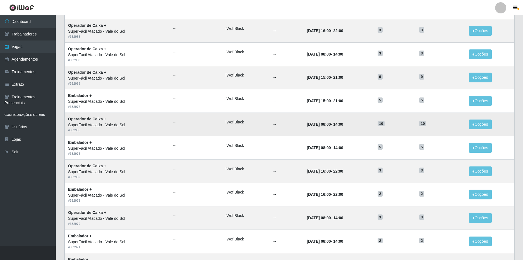
click at [284, 127] on td "--" at bounding box center [286, 124] width 33 height 23
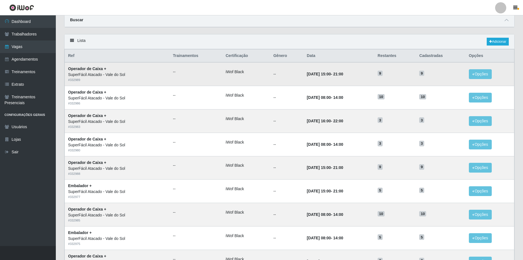
scroll to position [0, 0]
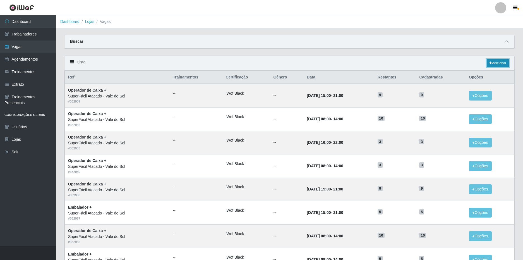
click at [496, 62] on link "Adicionar" at bounding box center [498, 63] width 22 height 8
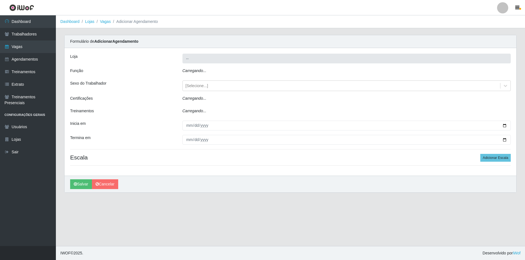
type input "SuperFácil Atacado - Vale do Sol"
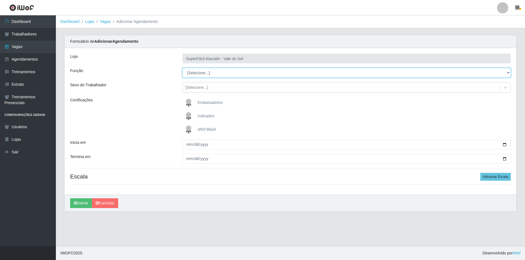
click at [224, 73] on select "[Selecione...] Embalador Embalador + Embalador ++ Operador de Caixa Operador de…" at bounding box center [346, 73] width 328 height 10
select select "22"
click at [182, 68] on select "[Selecione...] Embalador Embalador + Embalador ++ Operador de Caixa Operador de…" at bounding box center [346, 73] width 328 height 10
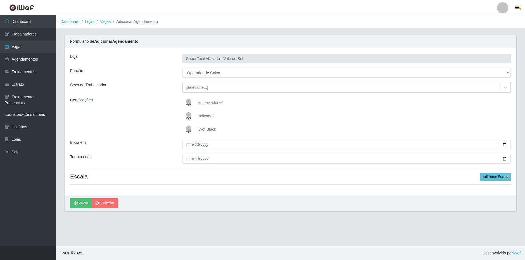
click at [208, 129] on span "iWof Black" at bounding box center [206, 129] width 18 height 4
click at [0, 0] on input "iWof Black" at bounding box center [0, 0] width 0 height 0
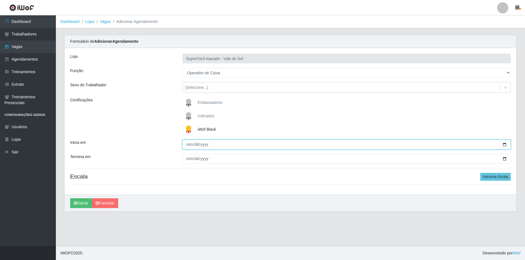
click at [185, 145] on input "Inicia em" at bounding box center [346, 145] width 328 height 10
type input "[DATE]"
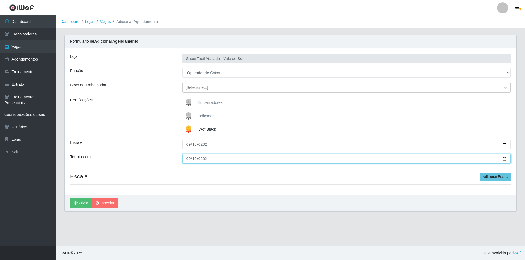
type input "[DATE]"
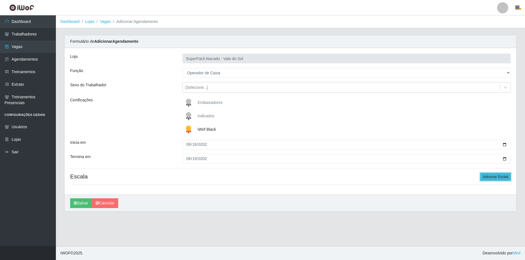
click at [493, 176] on button "Adicionar Escala" at bounding box center [495, 177] width 30 height 8
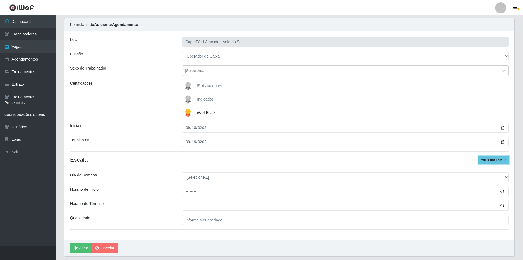
scroll to position [34, 0]
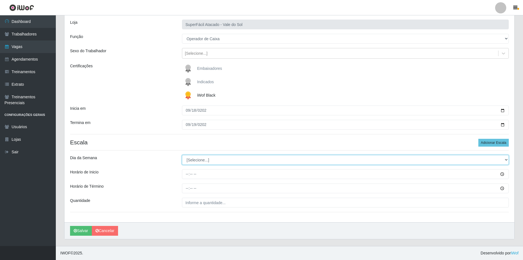
click at [216, 157] on select "[Selecione...] Segunda Terça Quarta Quinta Sexta Sábado Domingo" at bounding box center [345, 160] width 327 height 10
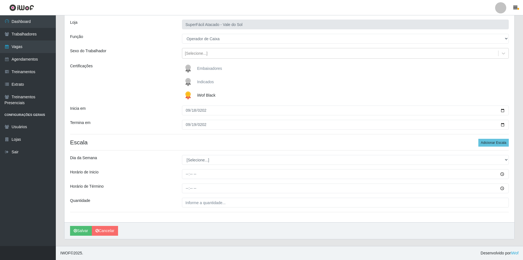
click at [168, 158] on div "Dia da Semana" at bounding box center [122, 160] width 112 height 10
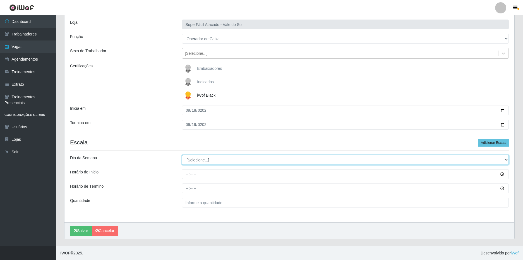
click at [216, 159] on select "[Selecione...] Segunda Terça Quarta Quinta Sexta Sábado Domingo" at bounding box center [345, 160] width 327 height 10
select select "4"
click at [182, 155] on select "[Selecione...] Segunda Terça Quarta Quinta Sexta Sábado Domingo" at bounding box center [345, 160] width 327 height 10
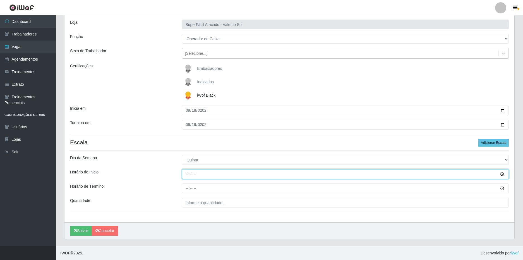
click at [184, 173] on input "Horário de Inicio" at bounding box center [345, 174] width 327 height 10
type input "16:00"
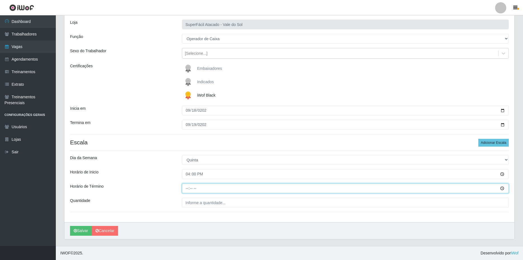
type input "22:00"
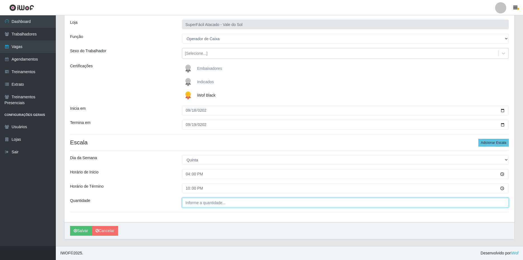
type input "___"
type input "2__"
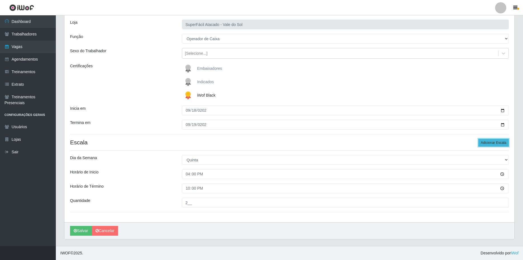
click at [501, 140] on button "Adicionar Escala" at bounding box center [493, 143] width 30 height 8
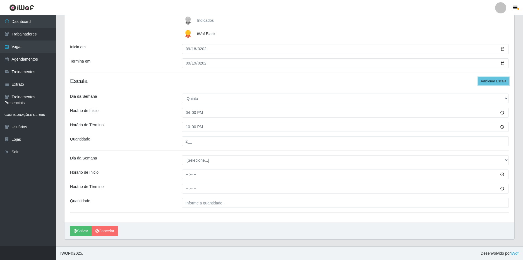
scroll to position [96, 0]
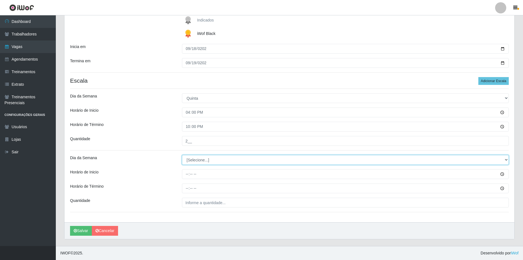
click at [197, 164] on select "[Selecione...] Segunda Terça Quarta Quinta Sexta Sábado Domingo" at bounding box center [345, 160] width 327 height 10
select select "5"
click at [182, 155] on select "[Selecione...] Segunda Terça Quarta Quinta Sexta Sábado Domingo" at bounding box center [345, 160] width 327 height 10
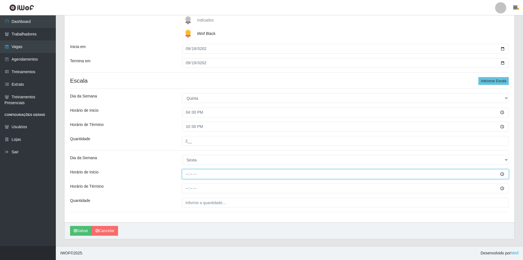
click at [186, 173] on input "Horário de Inicio" at bounding box center [345, 174] width 327 height 10
type input "16:00"
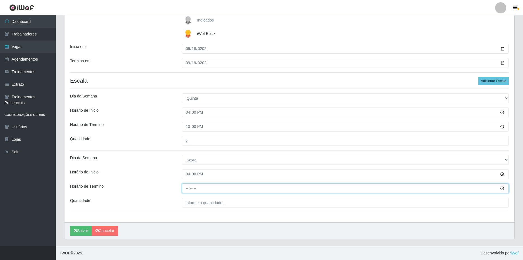
type input "22:00"
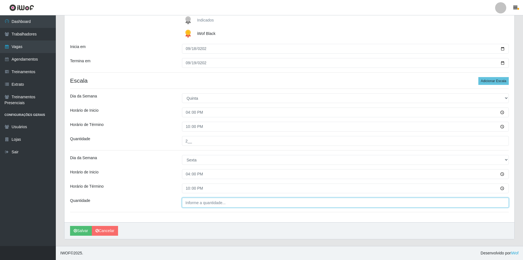
type input "___"
type input "2__"
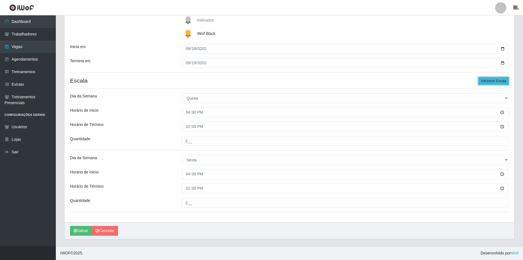
click at [490, 79] on button "Adicionar Escala" at bounding box center [493, 81] width 30 height 8
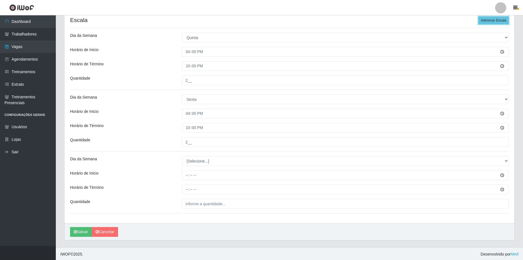
scroll to position [157, 0]
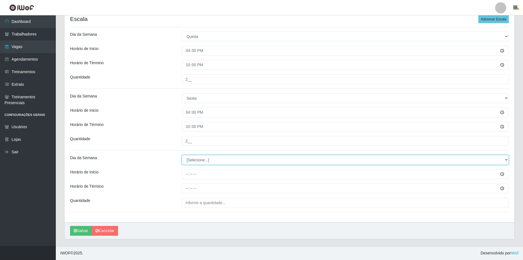
click at [192, 159] on select "[Selecione...] Segunda Terça Quarta Quinta Sexta Sábado Domingo" at bounding box center [345, 160] width 327 height 10
select select "5"
click at [182, 155] on select "[Selecione...] Segunda Terça Quarta Quinta Sexta Sábado Domingo" at bounding box center [345, 160] width 327 height 10
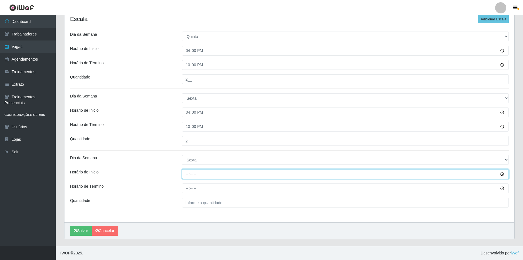
click at [186, 176] on input "Horário de Inicio" at bounding box center [345, 174] width 327 height 10
type input "08:00"
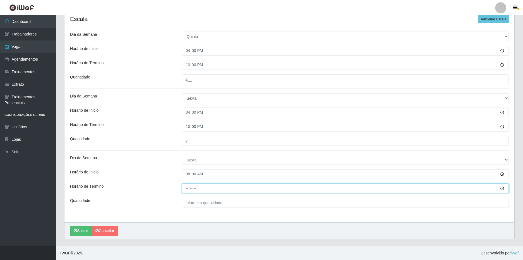
type input "14:00"
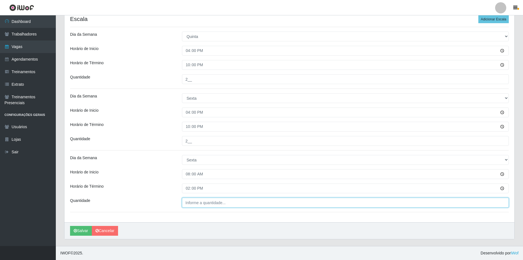
type input "___"
type input "2__"
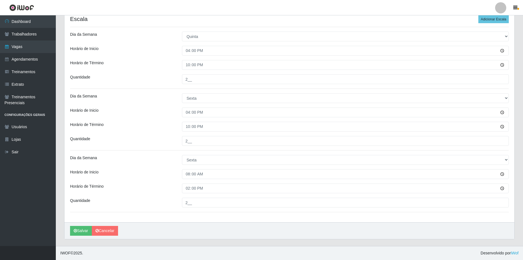
click at [154, 178] on div "Horário de Inicio" at bounding box center [122, 174] width 112 height 10
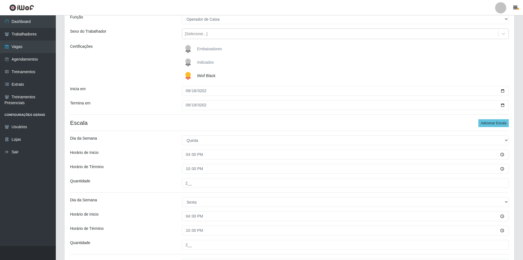
scroll to position [56, 0]
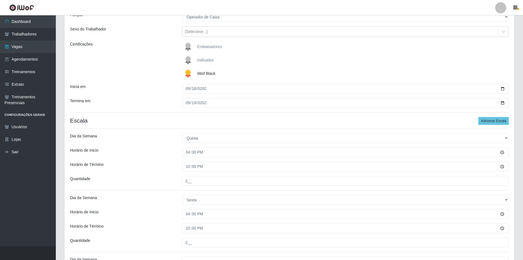
click at [153, 140] on div "Dia da Semana" at bounding box center [122, 138] width 112 height 10
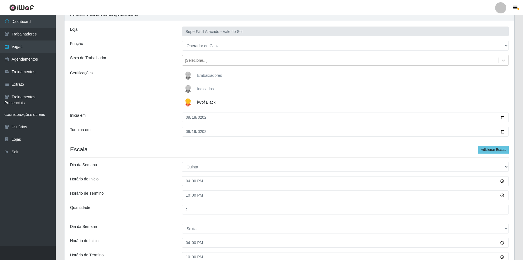
scroll to position [0, 0]
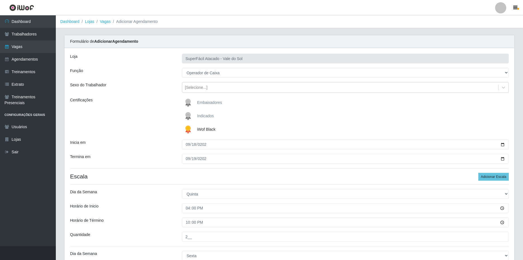
click at [170, 146] on div "Inicia em" at bounding box center [122, 145] width 112 height 10
click at [160, 151] on div "Loja SuperFácil Atacado - Vale do Sol Função [Selecione...] Embalador Embalador…" at bounding box center [289, 214] width 450 height 332
click at [165, 149] on div "Inicia em" at bounding box center [122, 145] width 112 height 10
click at [169, 149] on div "Loja SuperFácil Atacado - Vale do Sol Função [Selecione...] Embalador Embalador…" at bounding box center [289, 214] width 450 height 332
click at [173, 150] on div "Loja SuperFácil Atacado - Vale do Sol Função [Selecione...] Embalador Embalador…" at bounding box center [289, 214] width 450 height 332
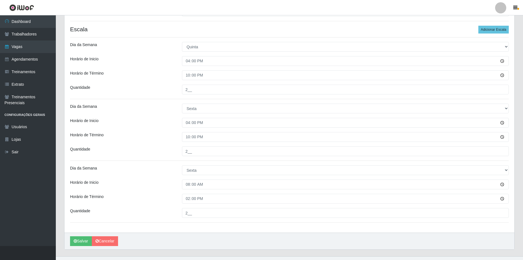
scroll to position [157, 0]
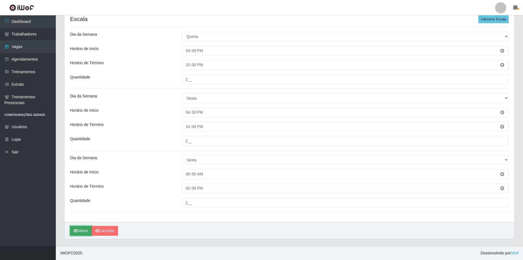
click at [85, 231] on button "Salvar" at bounding box center [81, 231] width 22 height 10
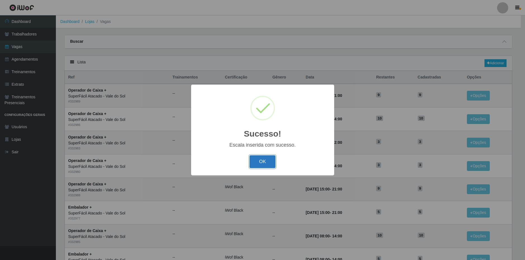
click at [261, 163] on button "OK" at bounding box center [262, 161] width 26 height 13
